Goal: Find specific fact: Find specific fact

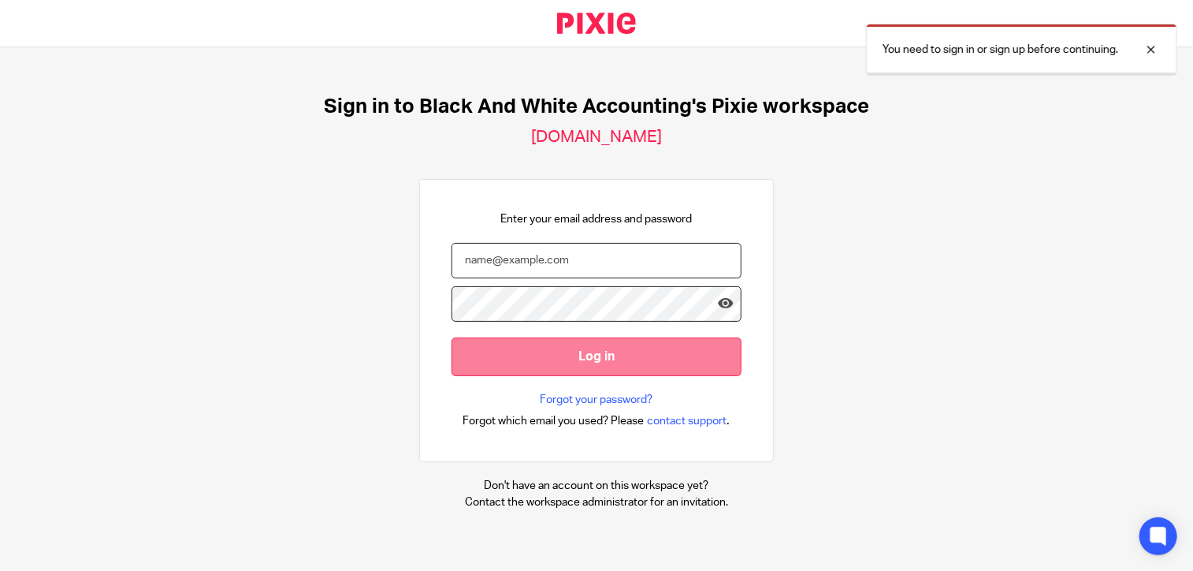
type input "trish@blackandwhiteaccounting.co.uk"
click at [485, 343] on input "Log in" at bounding box center [597, 356] width 290 height 39
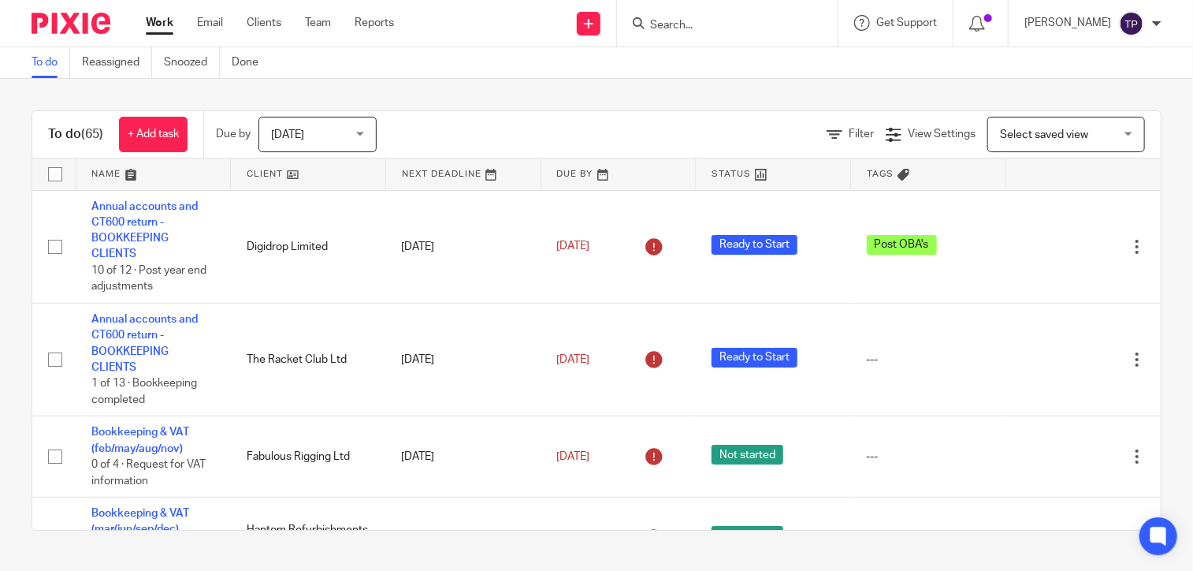
click at [739, 32] on input "Search" at bounding box center [720, 26] width 142 height 14
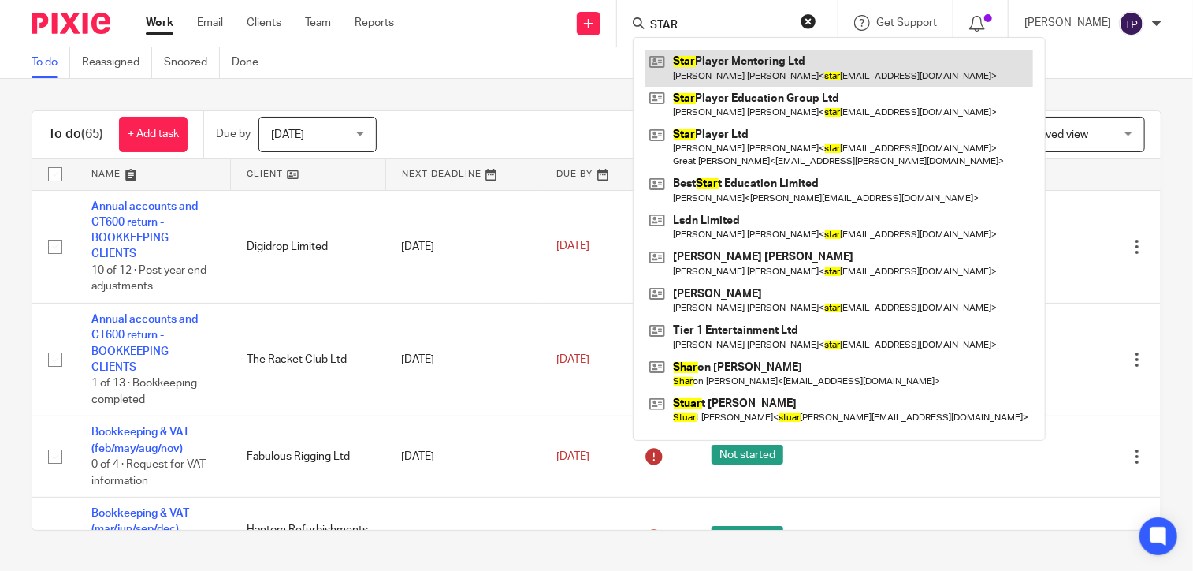
type input "STAR"
click at [729, 77] on link at bounding box center [839, 68] width 388 height 36
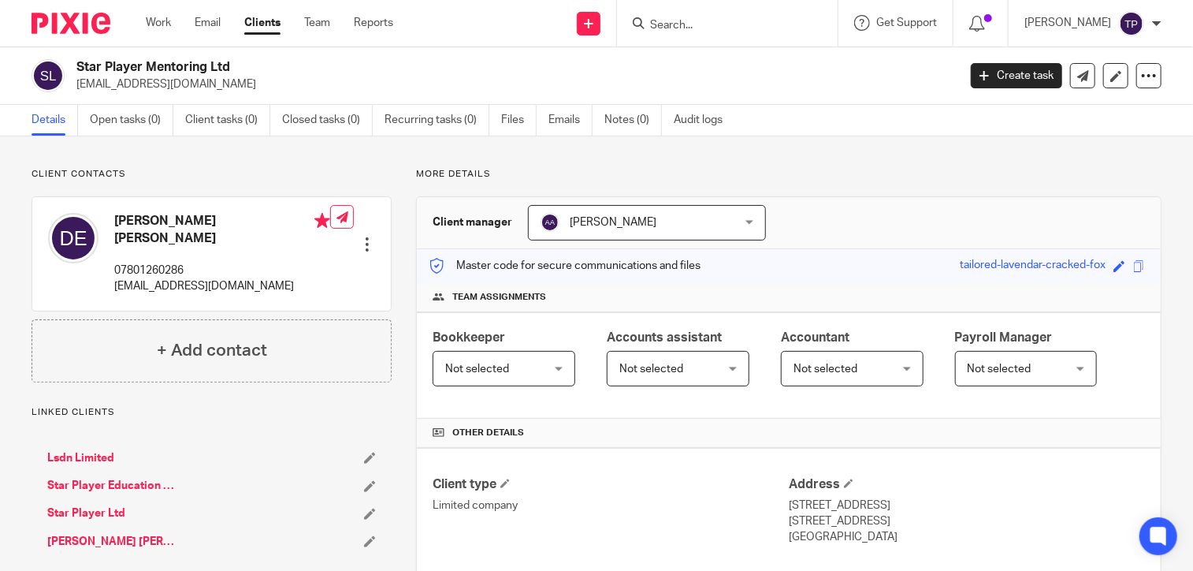
click at [363, 236] on div at bounding box center [367, 244] width 16 height 16
click at [126, 220] on h4 "[PERSON_NAME] [PERSON_NAME]" at bounding box center [222, 230] width 216 height 34
click at [743, 27] on input "Search" at bounding box center [720, 26] width 142 height 14
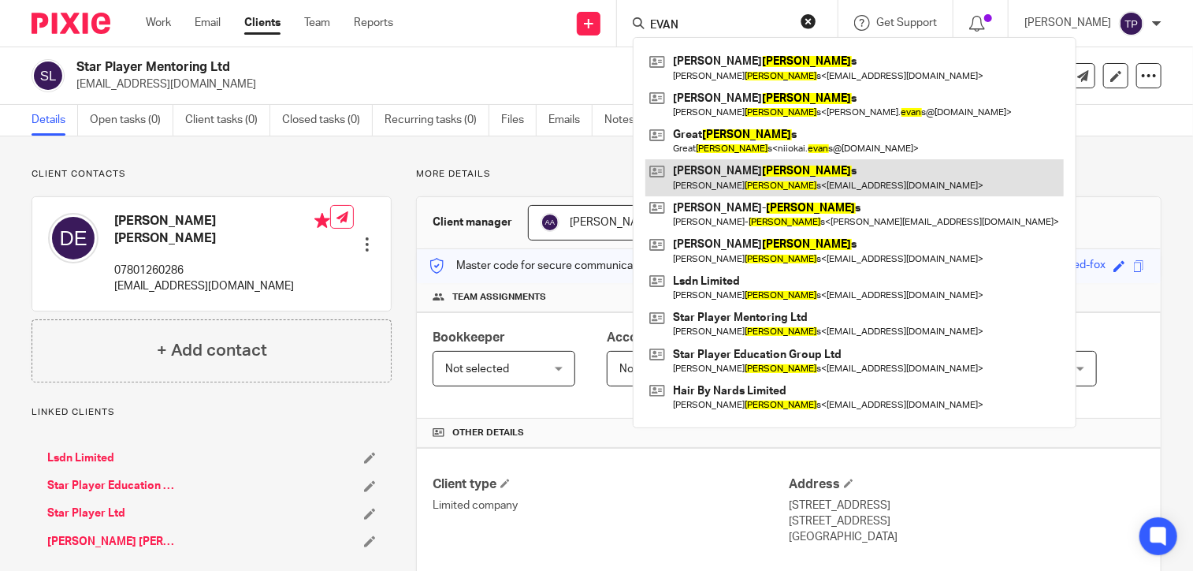
type input "EVAN"
click at [714, 173] on link at bounding box center [854, 177] width 418 height 36
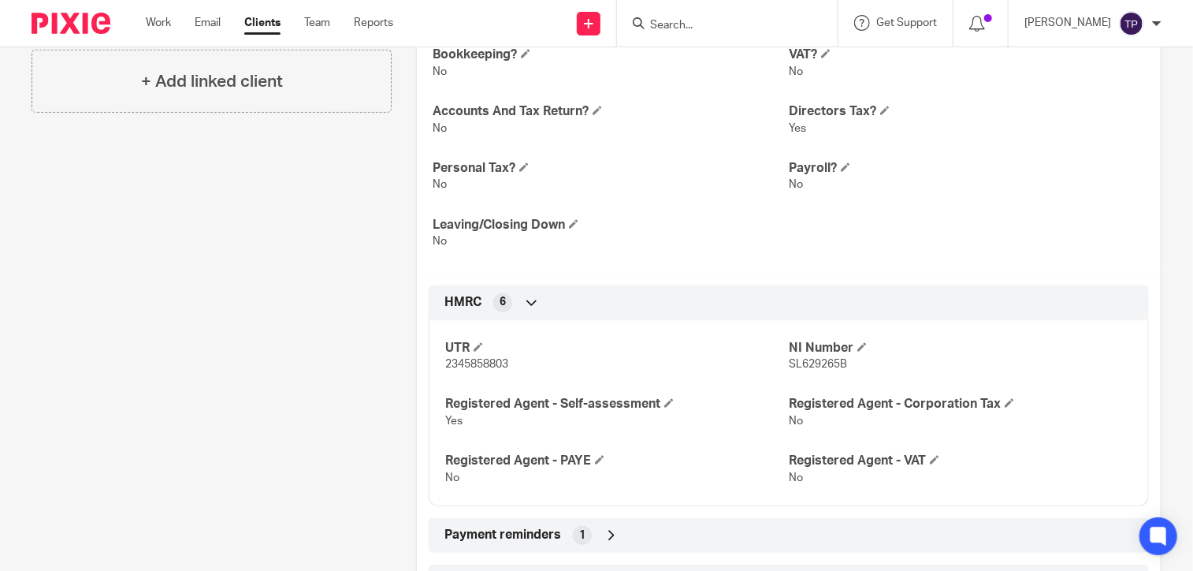
scroll to position [552, 0]
drag, startPoint x: 868, startPoint y: 359, endPoint x: 782, endPoint y: 368, distance: 87.2
click at [789, 368] on p "SL629265B" at bounding box center [961, 363] width 344 height 16
copy span "SL629265B"
